Goal: Use online tool/utility: Utilize a website feature to perform a specific function

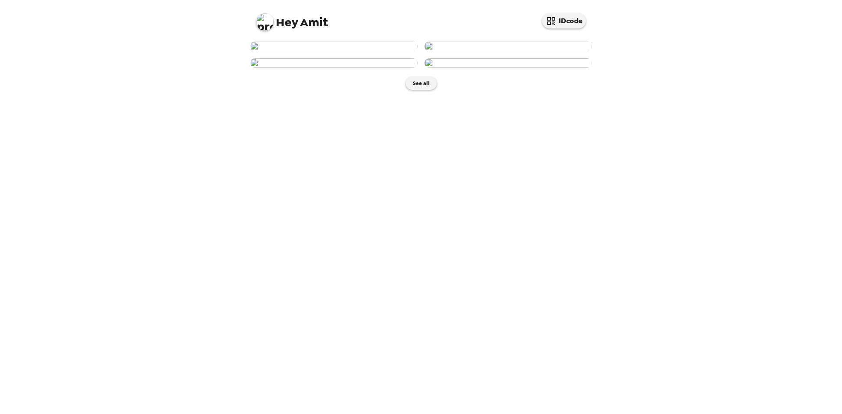
click at [343, 51] on img at bounding box center [333, 47] width 167 height 10
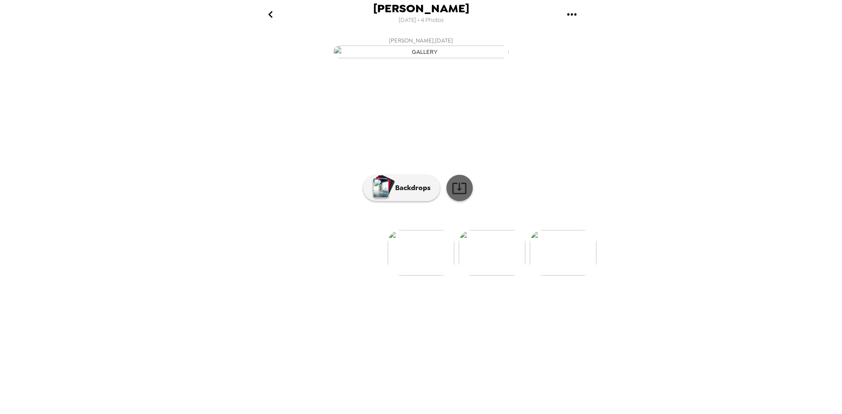
click at [463, 196] on icon at bounding box center [458, 188] width 15 height 15
click at [405, 201] on button "Backdrops" at bounding box center [401, 188] width 77 height 26
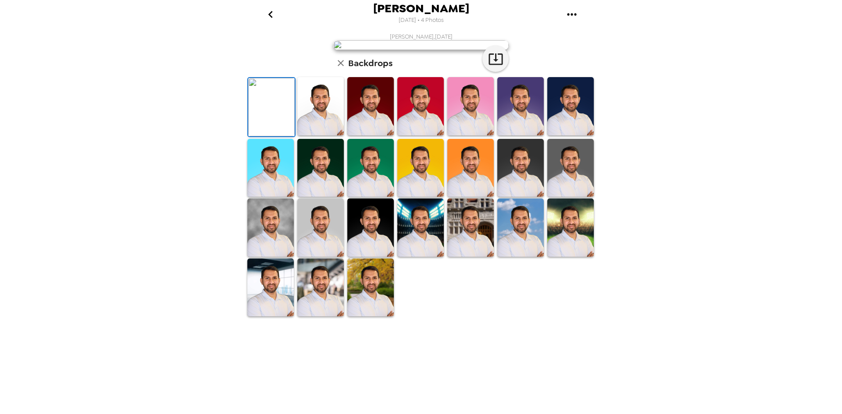
scroll to position [88, 0]
click at [557, 135] on img at bounding box center [570, 106] width 46 height 58
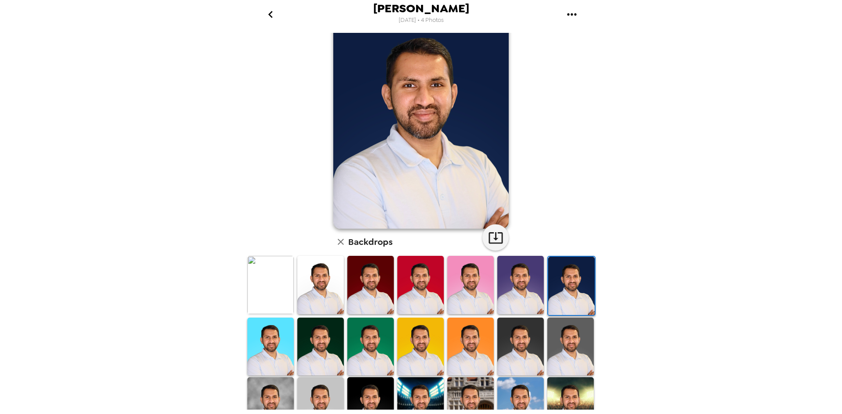
scroll to position [44, 0]
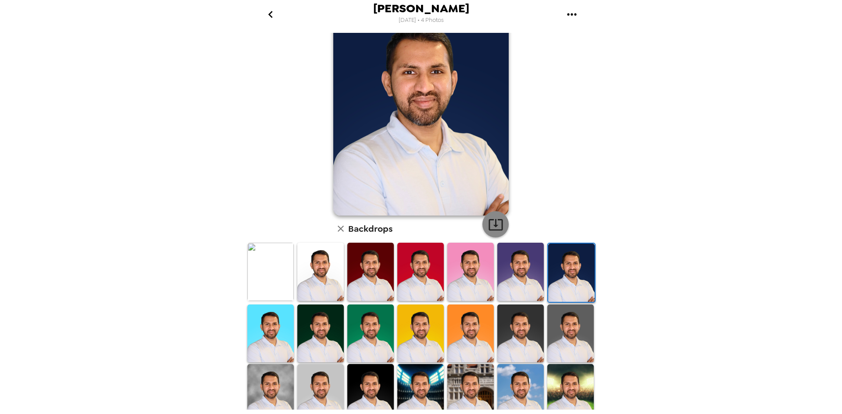
click at [495, 224] on icon "button" at bounding box center [495, 224] width 15 height 15
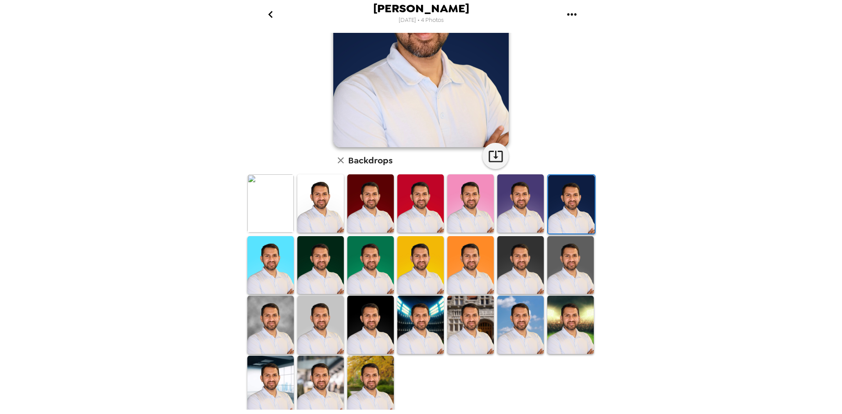
click at [564, 255] on img at bounding box center [570, 265] width 46 height 58
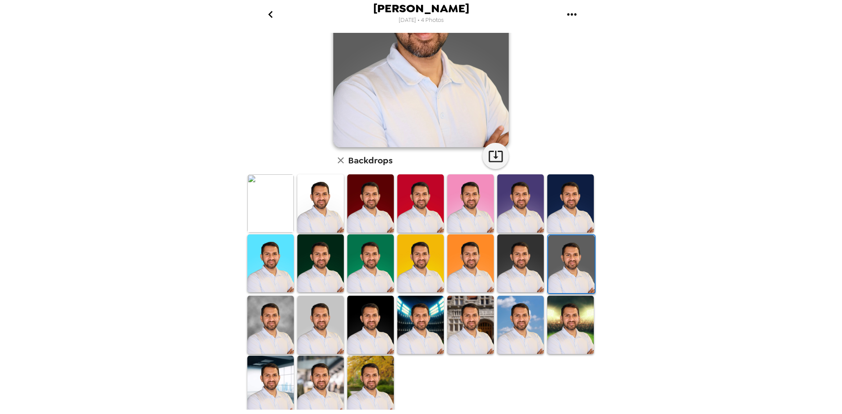
drag, startPoint x: 509, startPoint y: 249, endPoint x: 519, endPoint y: 159, distance: 90.9
click at [509, 249] on img at bounding box center [520, 263] width 46 height 58
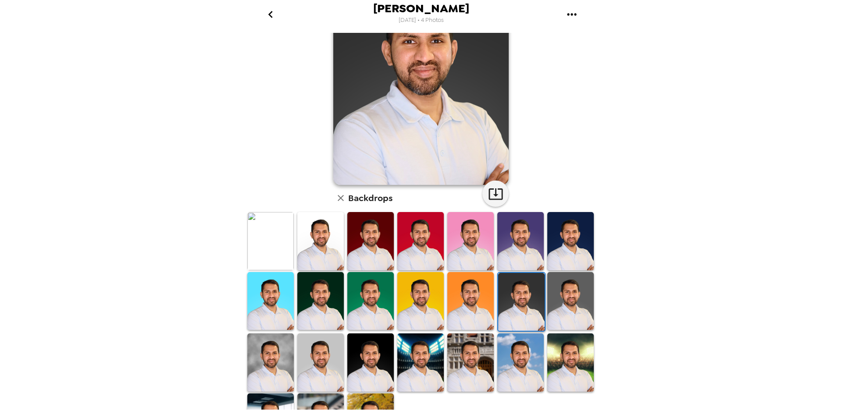
scroll to position [24, 0]
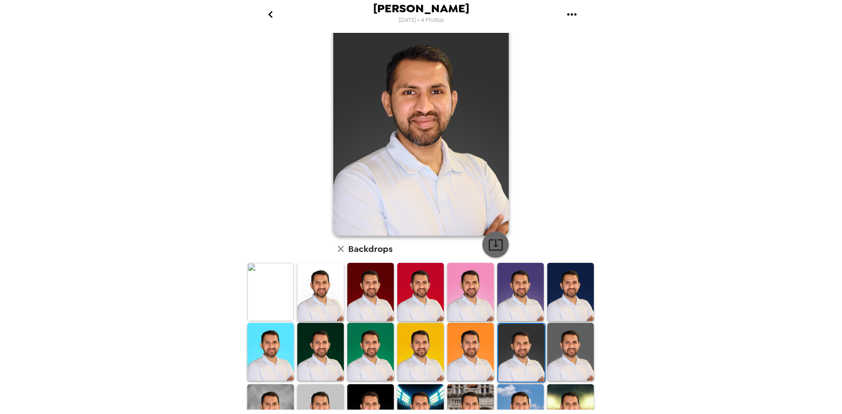
click at [488, 238] on icon "button" at bounding box center [495, 244] width 15 height 15
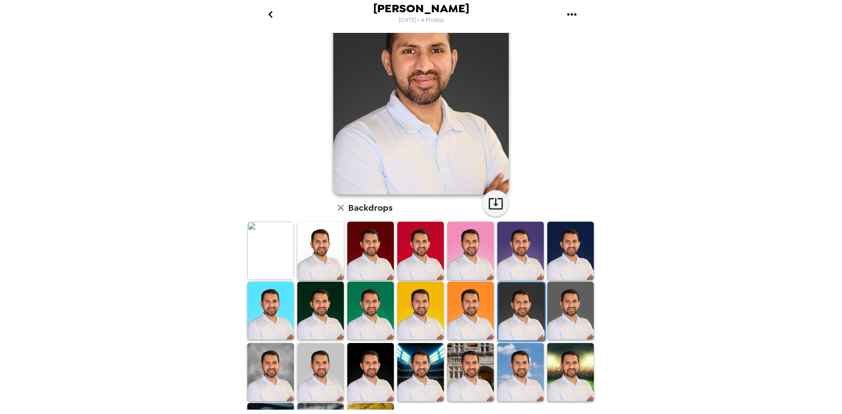
scroll to position [112, 0]
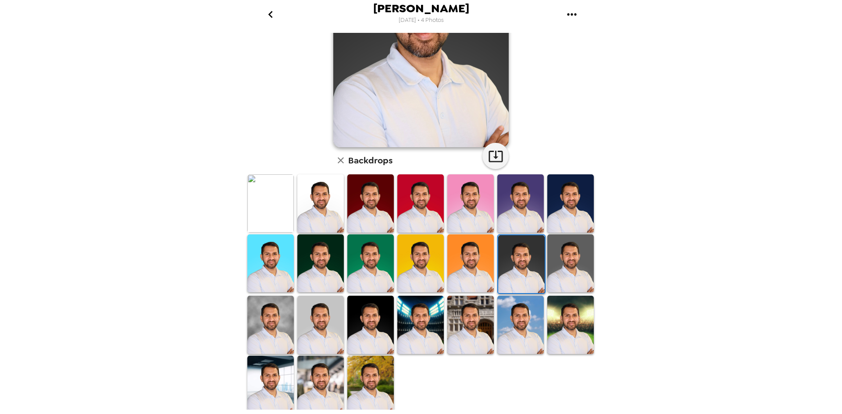
drag, startPoint x: 314, startPoint y: 362, endPoint x: 453, endPoint y: 127, distance: 272.7
click at [314, 362] on img at bounding box center [320, 385] width 46 height 58
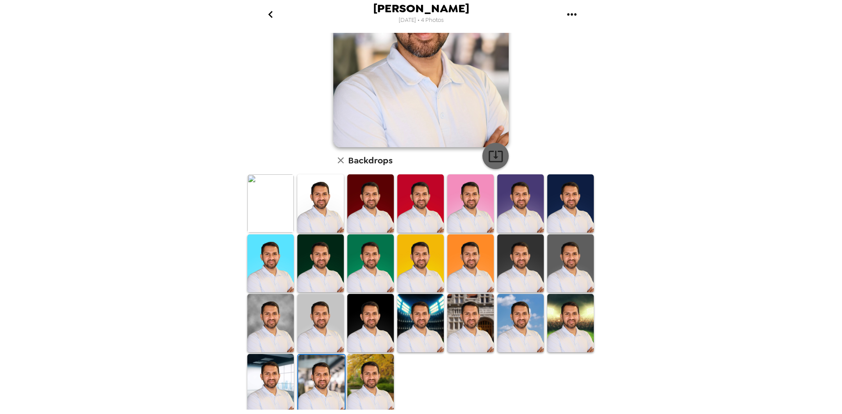
click at [494, 162] on icon "button" at bounding box center [495, 156] width 15 height 15
drag, startPoint x: 366, startPoint y: 360, endPoint x: 502, endPoint y: 147, distance: 252.7
click at [366, 360] on img at bounding box center [370, 383] width 46 height 58
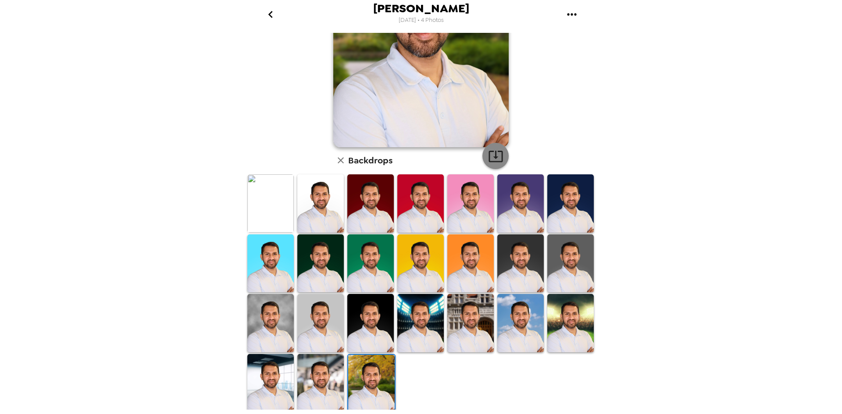
click at [494, 153] on icon "button" at bounding box center [495, 156] width 15 height 15
drag, startPoint x: 264, startPoint y: 362, endPoint x: 504, endPoint y: 140, distance: 326.3
click at [264, 362] on img at bounding box center [270, 383] width 46 height 58
